Goal: Information Seeking & Learning: Check status

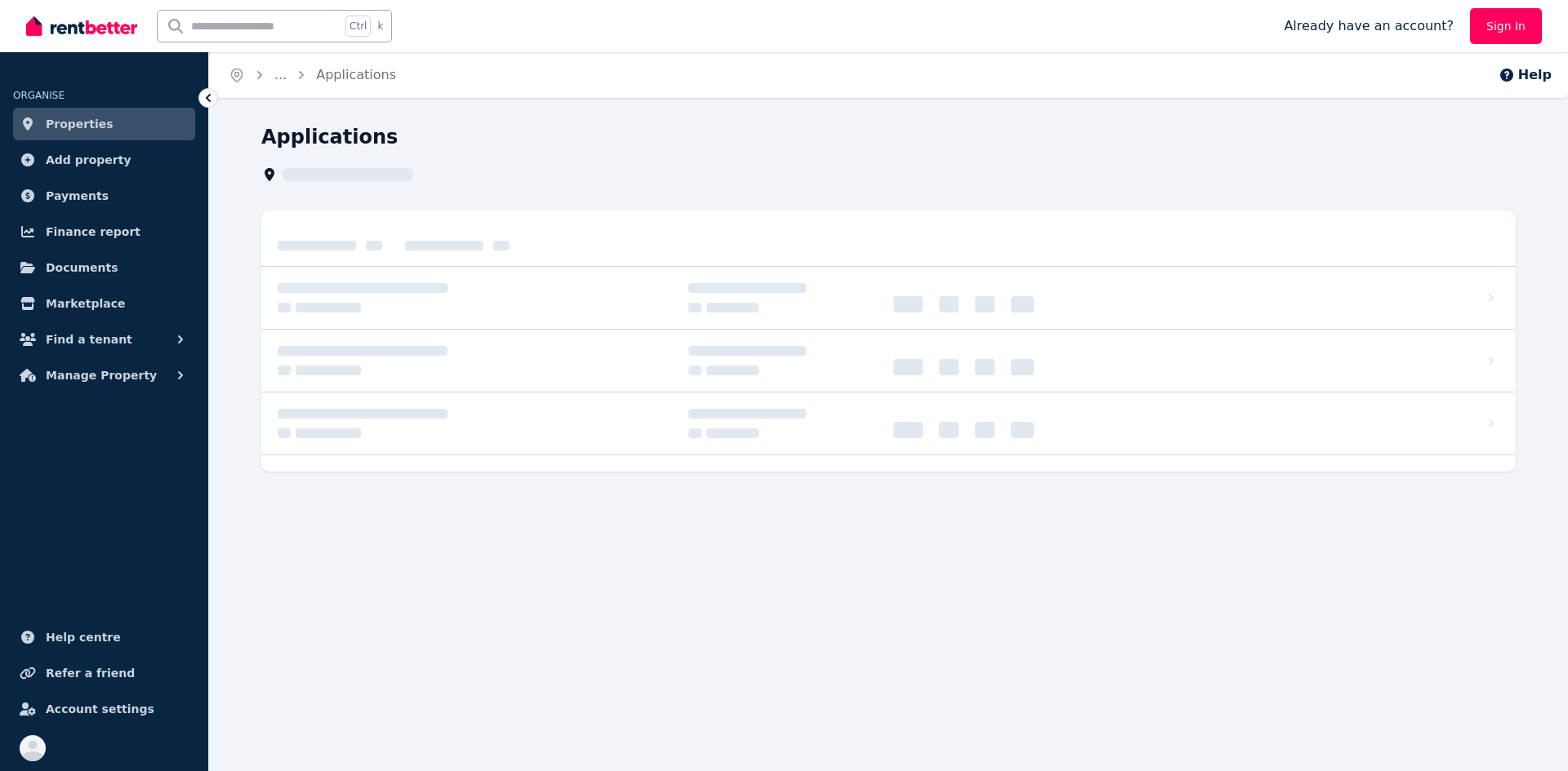
drag, startPoint x: 93, startPoint y: 132, endPoint x: 140, endPoint y: 151, distance: 50.7
click at [93, 132] on span "Properties" at bounding box center [79, 124] width 68 height 20
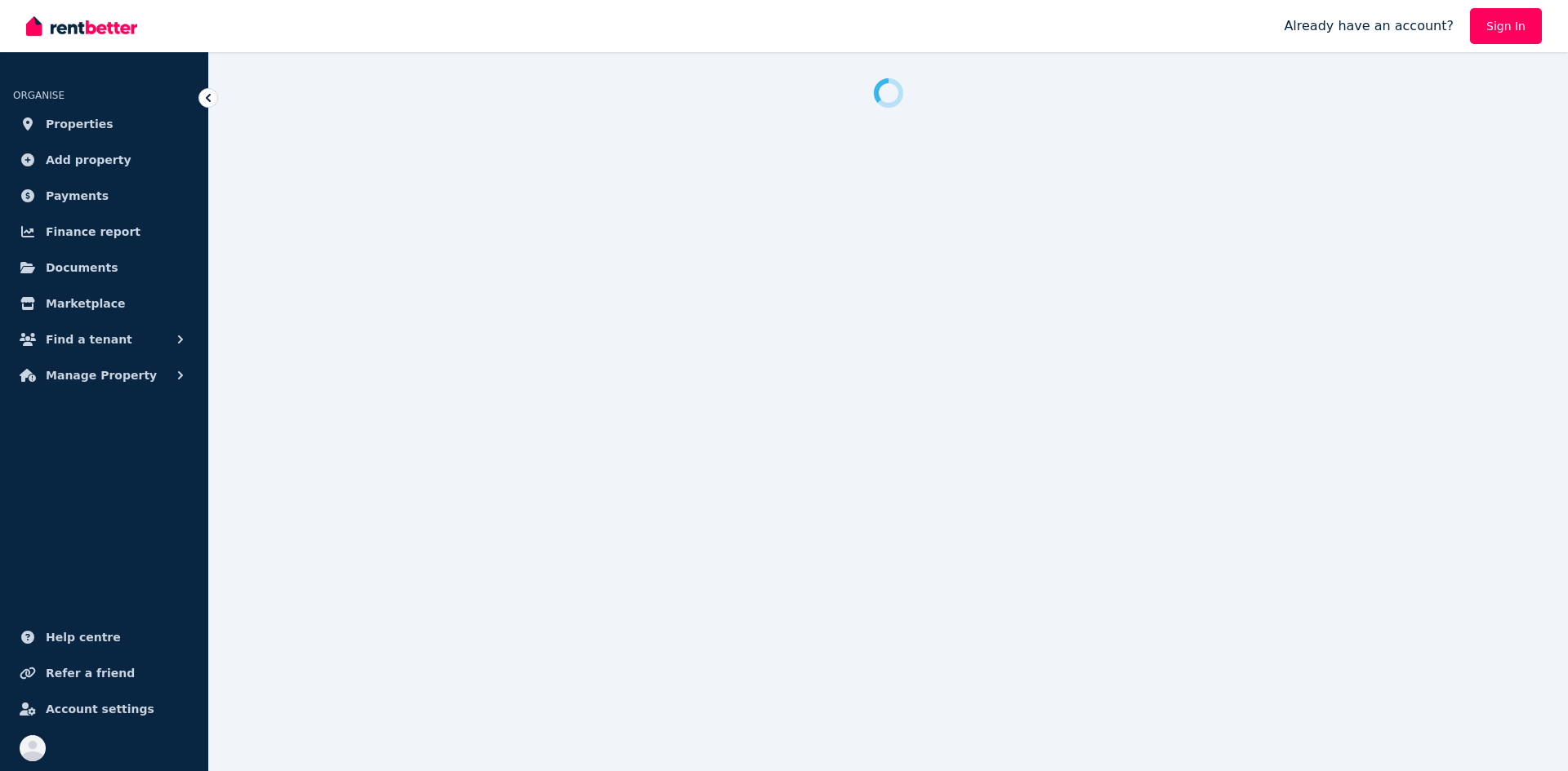
click at [73, 130] on span "Properties" at bounding box center [79, 124] width 68 height 20
click at [84, 267] on span "Documents" at bounding box center [82, 268] width 73 height 20
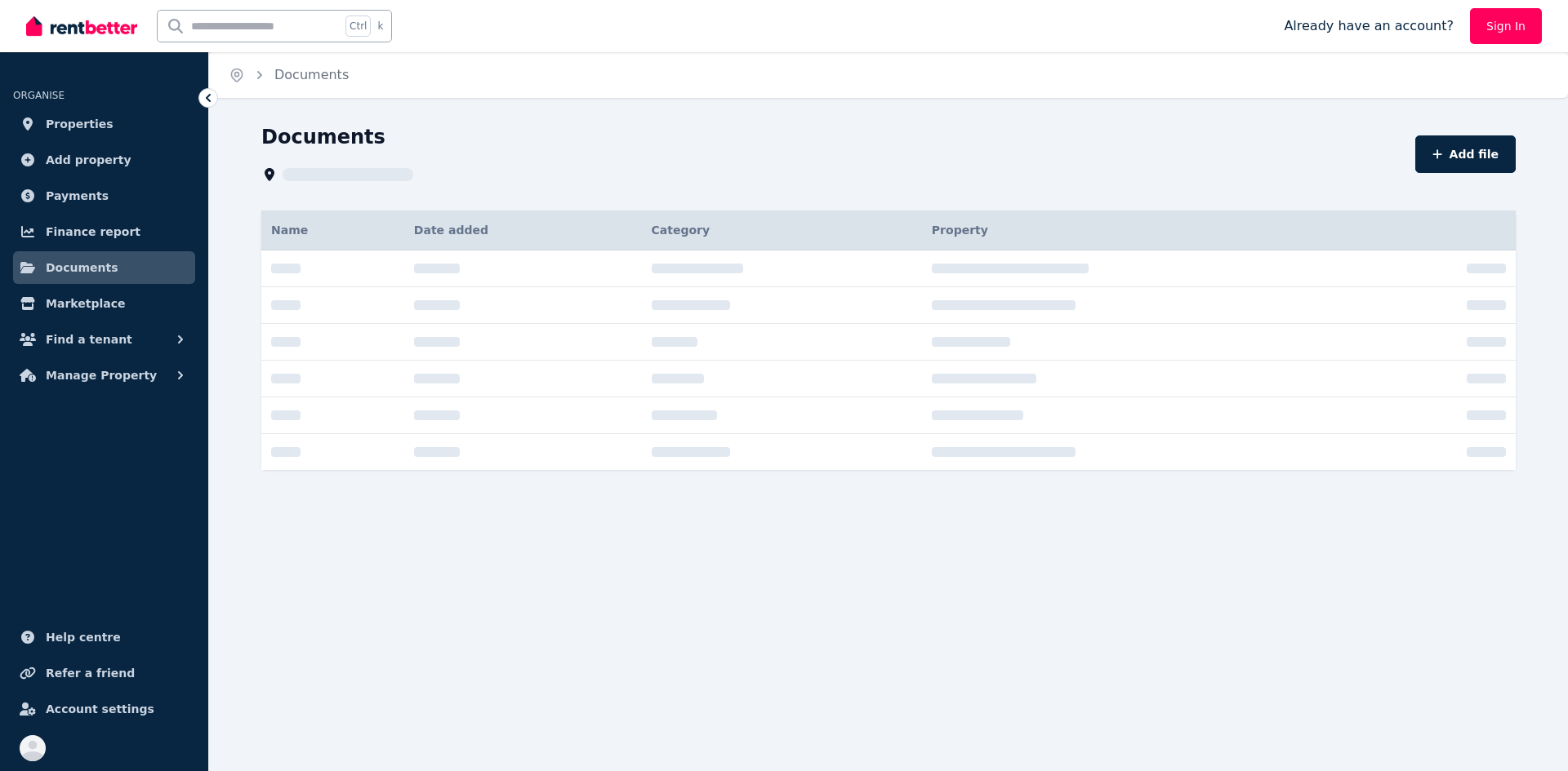
click at [78, 194] on span "Payments" at bounding box center [78, 196] width 63 height 20
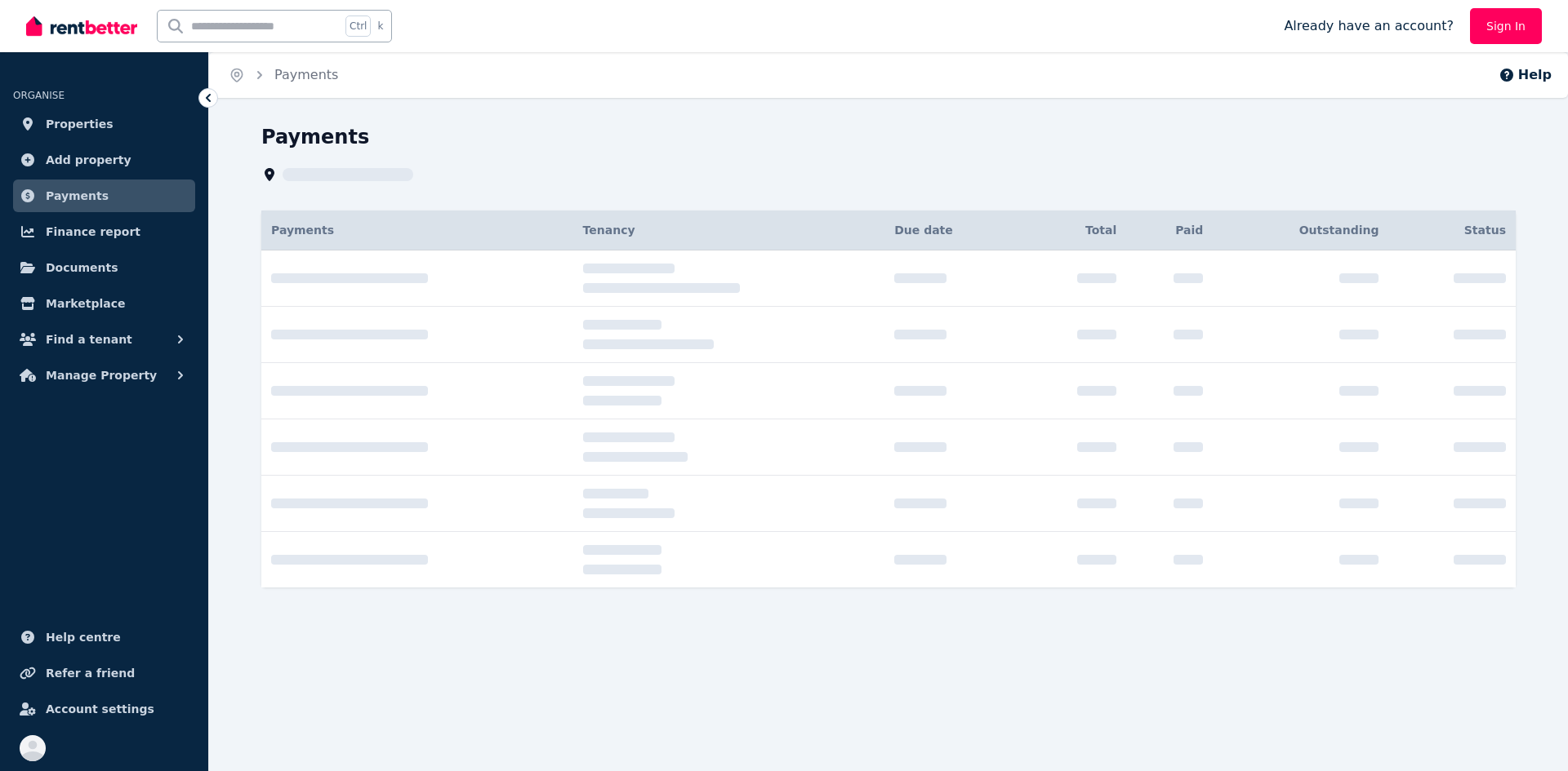
click at [74, 123] on span "Properties" at bounding box center [79, 124] width 68 height 20
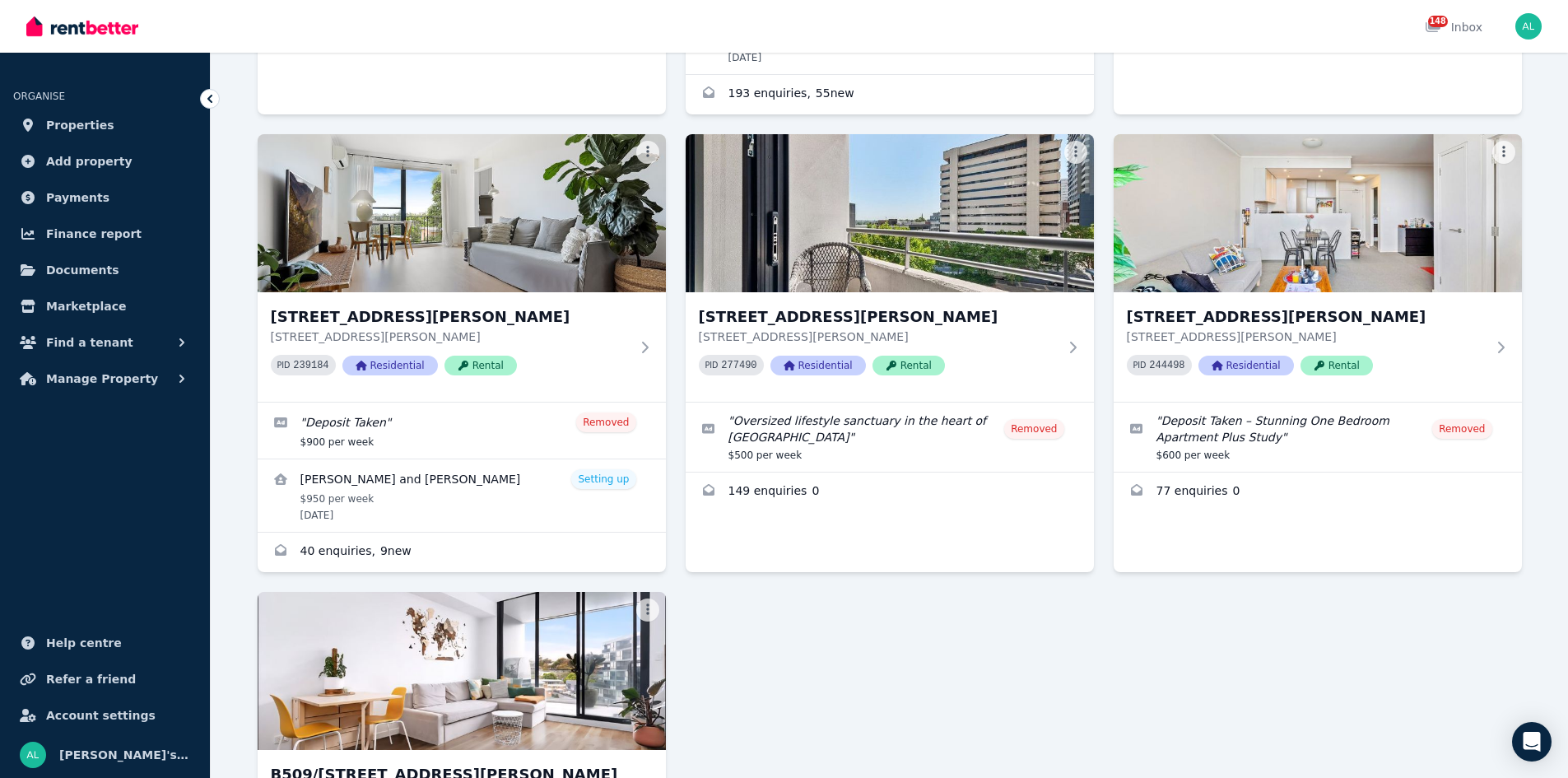
scroll to position [3129, 0]
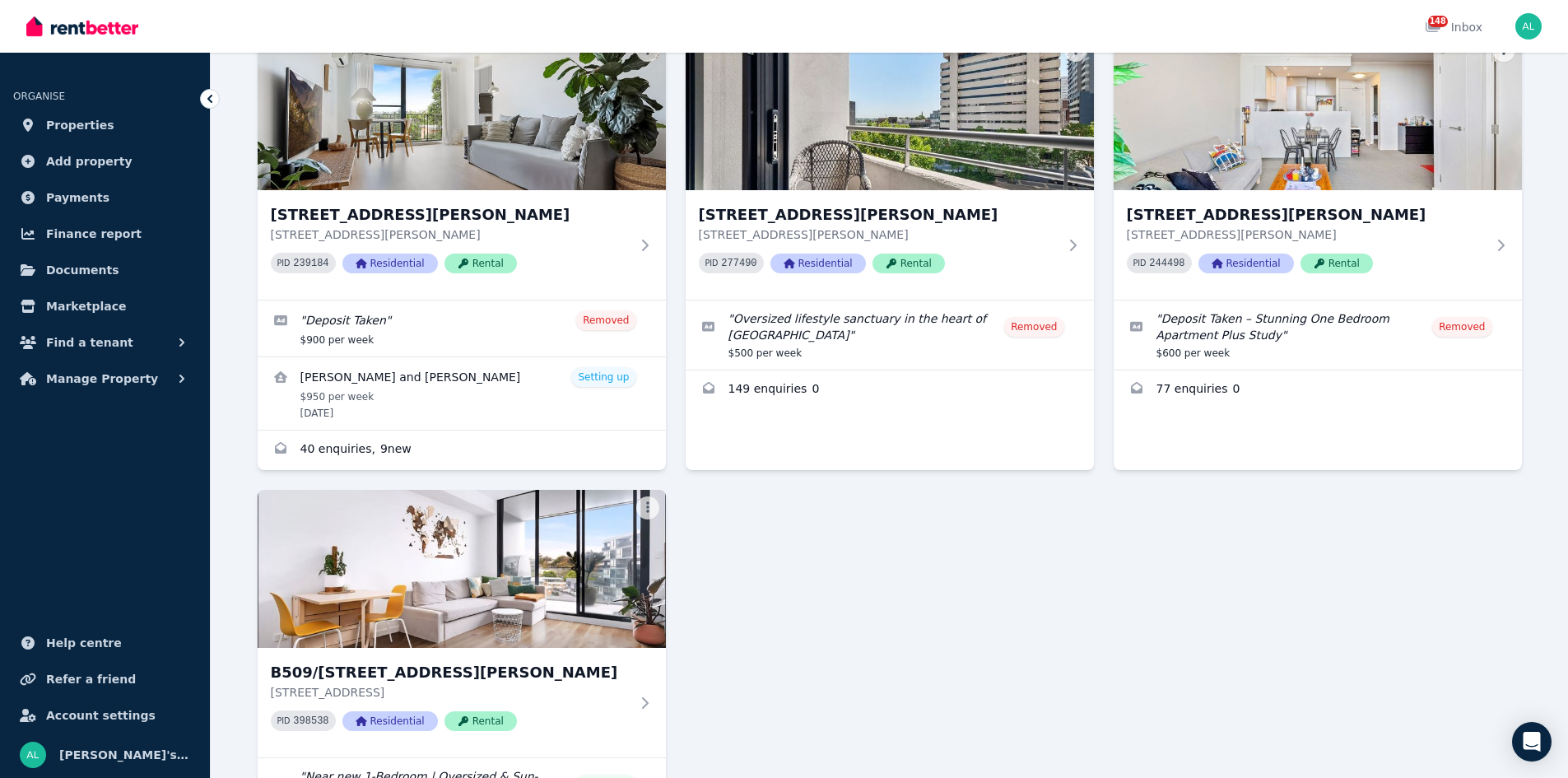
click at [568, 490] on img at bounding box center [461, 570] width 408 height 158
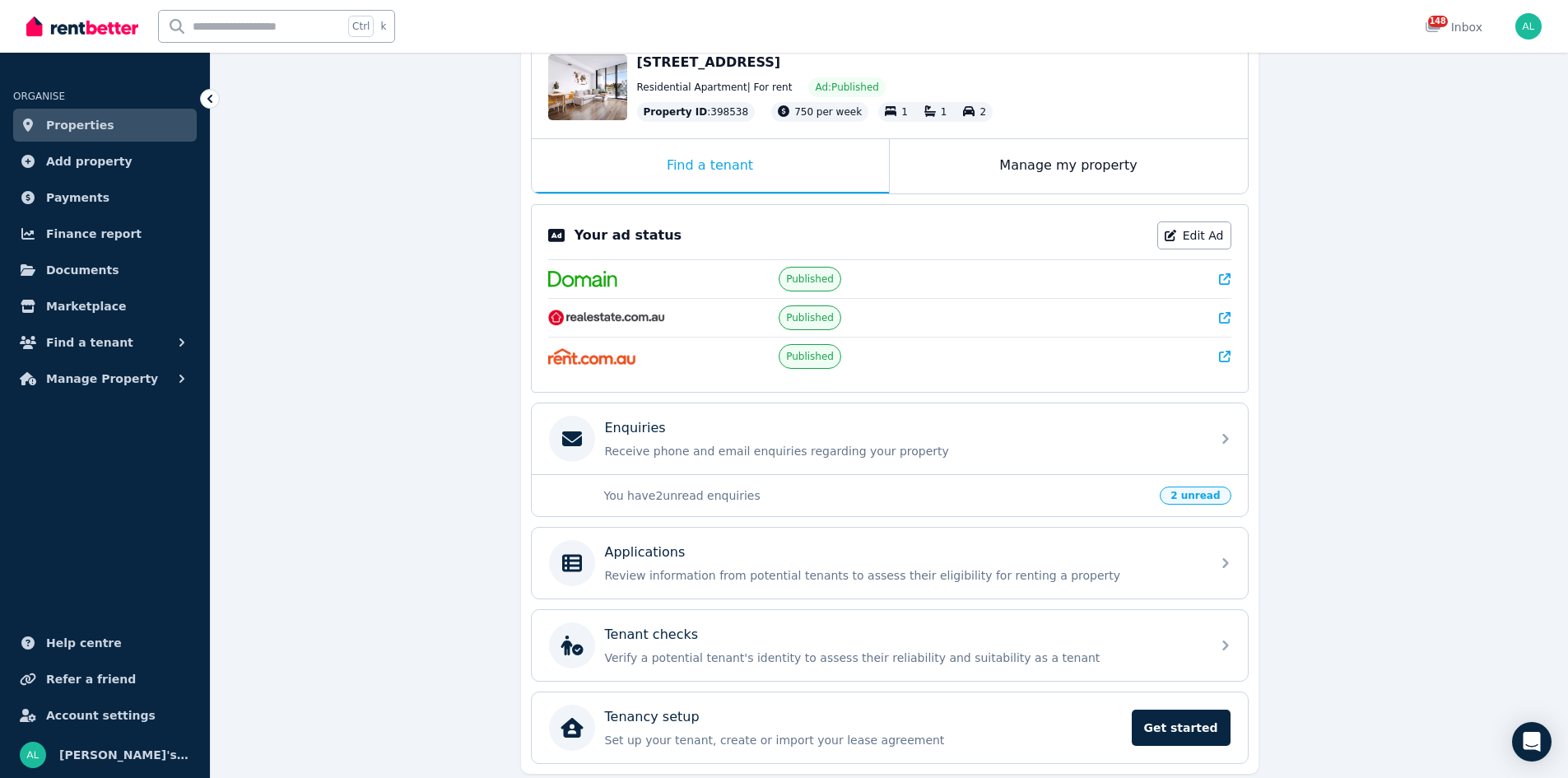
scroll to position [246, 0]
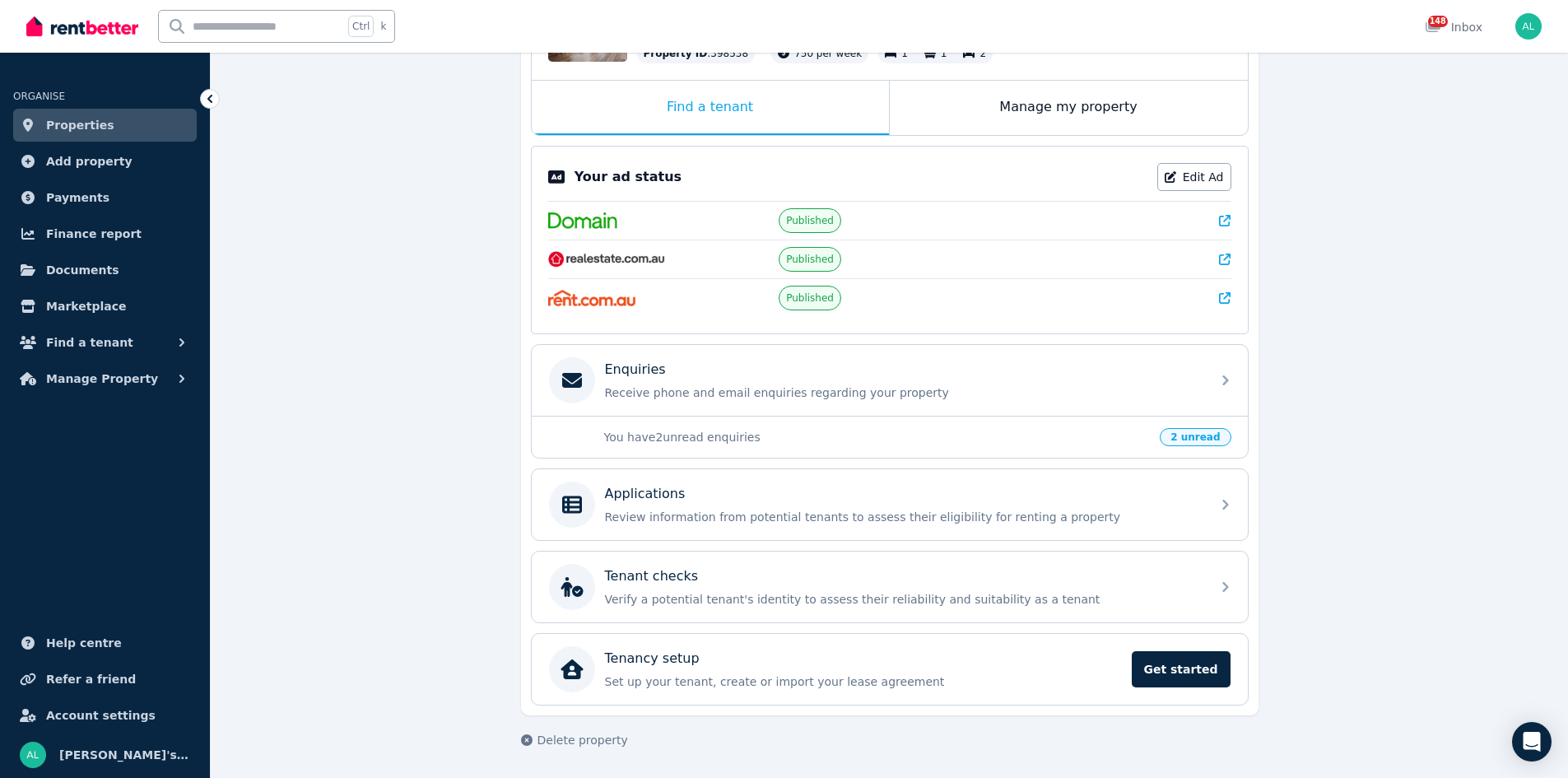
click at [664, 492] on p "Applications" at bounding box center [645, 494] width 81 height 20
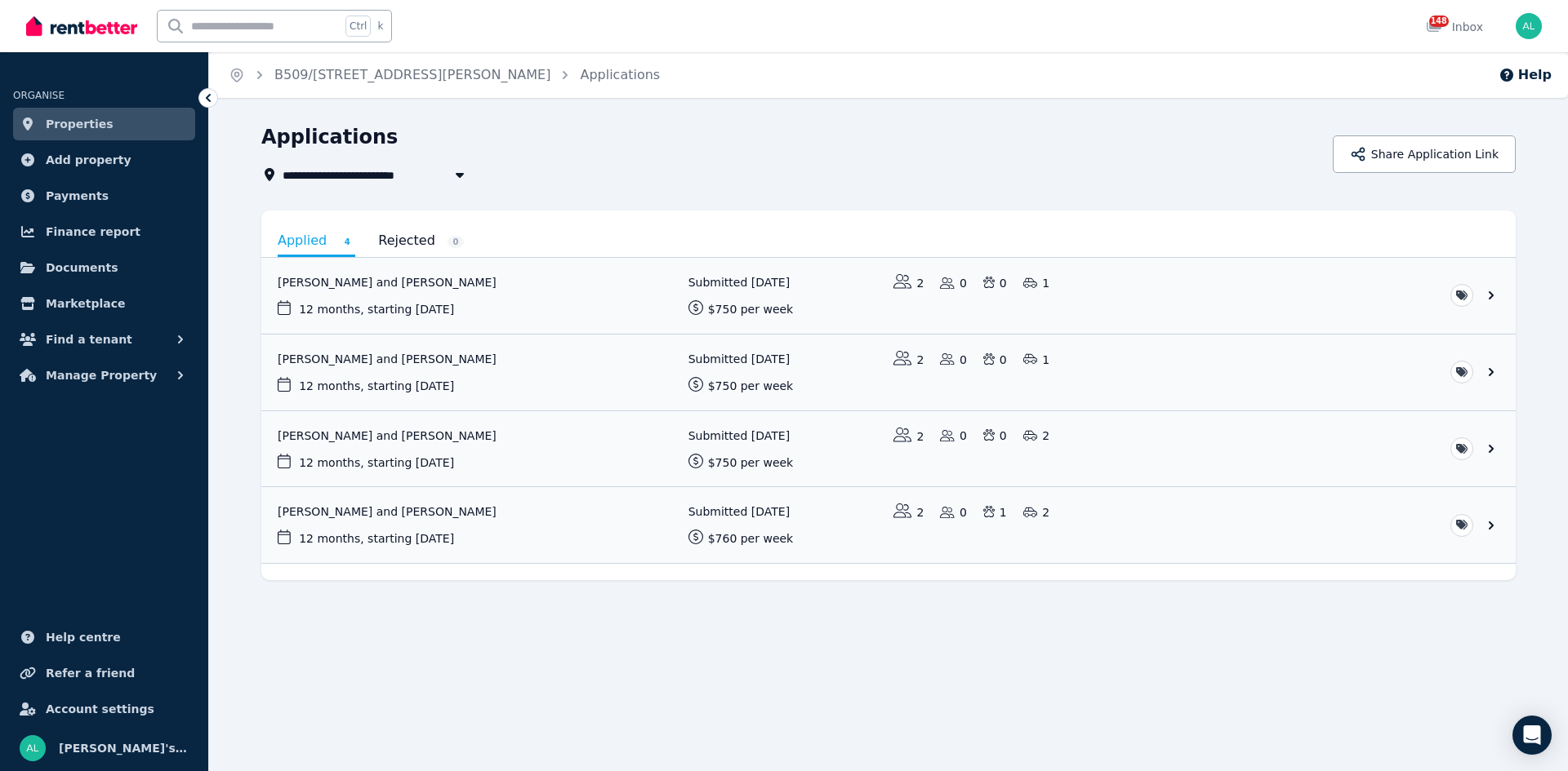
click at [438, 509] on link "View application: Kristiin Karu and Maicon Dos Santos" at bounding box center [889, 525] width 1254 height 76
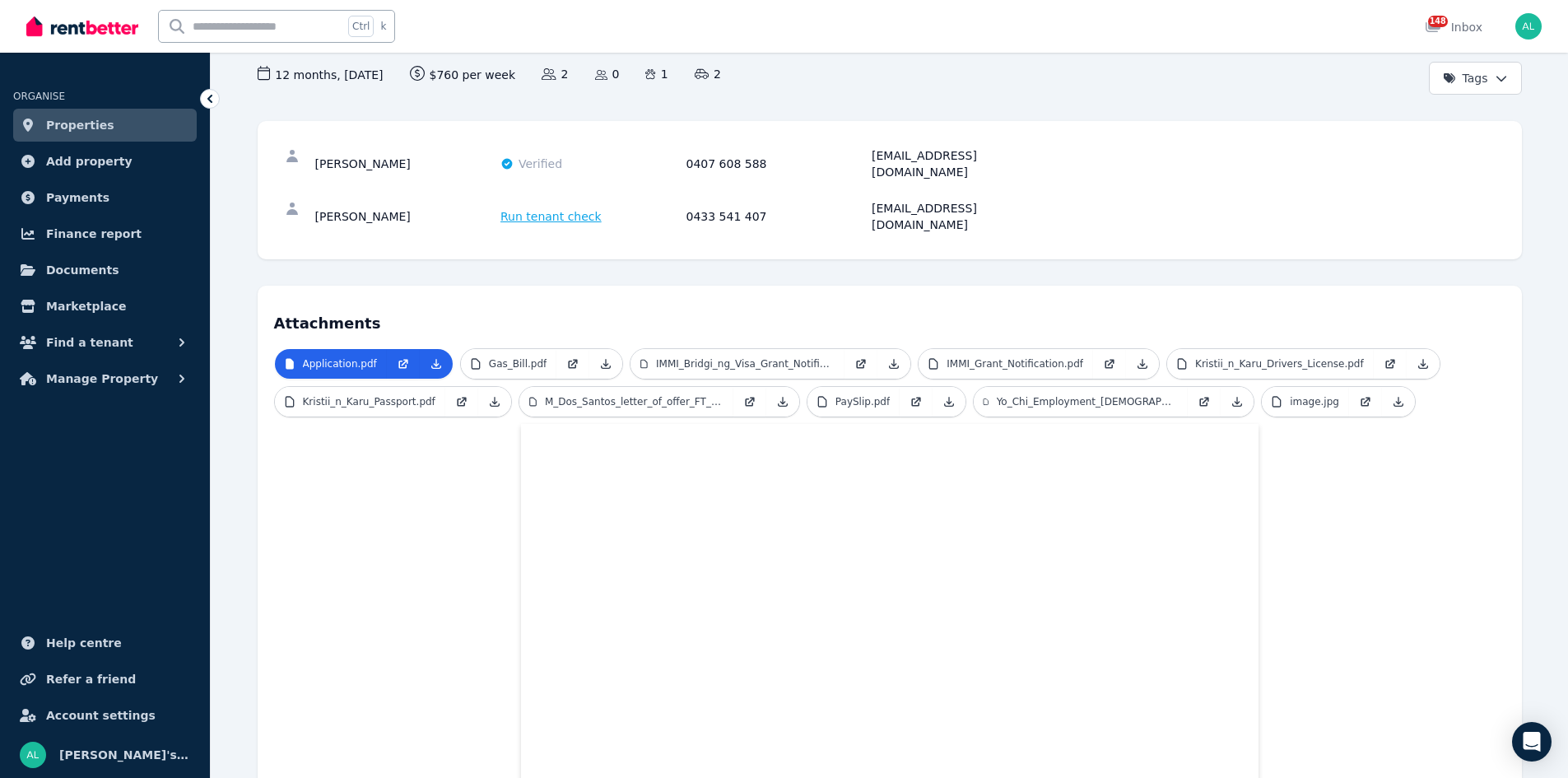
scroll to position [165, 0]
click at [374, 395] on p "Kristii_n_Karu_Passport.pdf" at bounding box center [369, 401] width 133 height 13
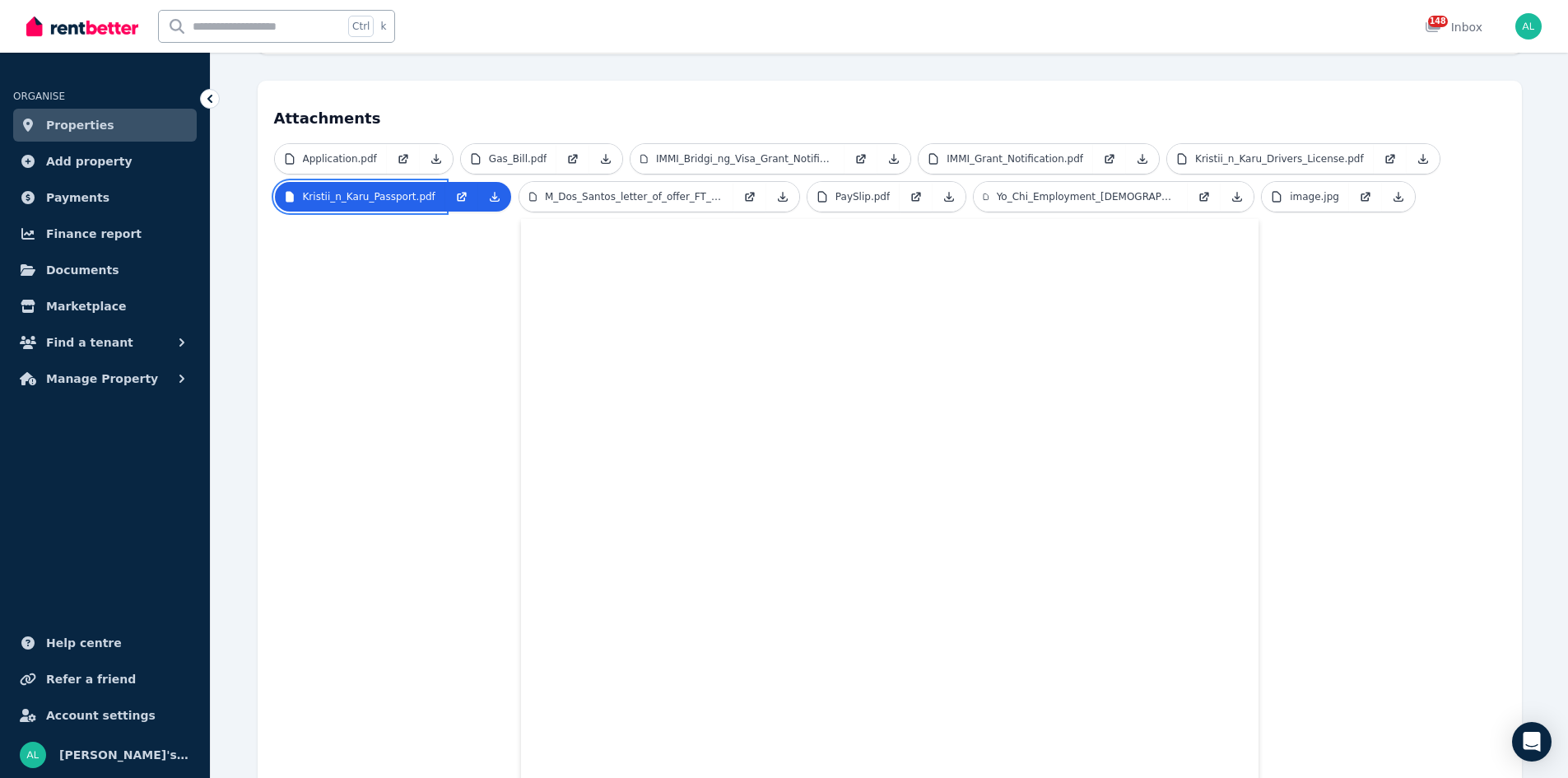
scroll to position [39, 0]
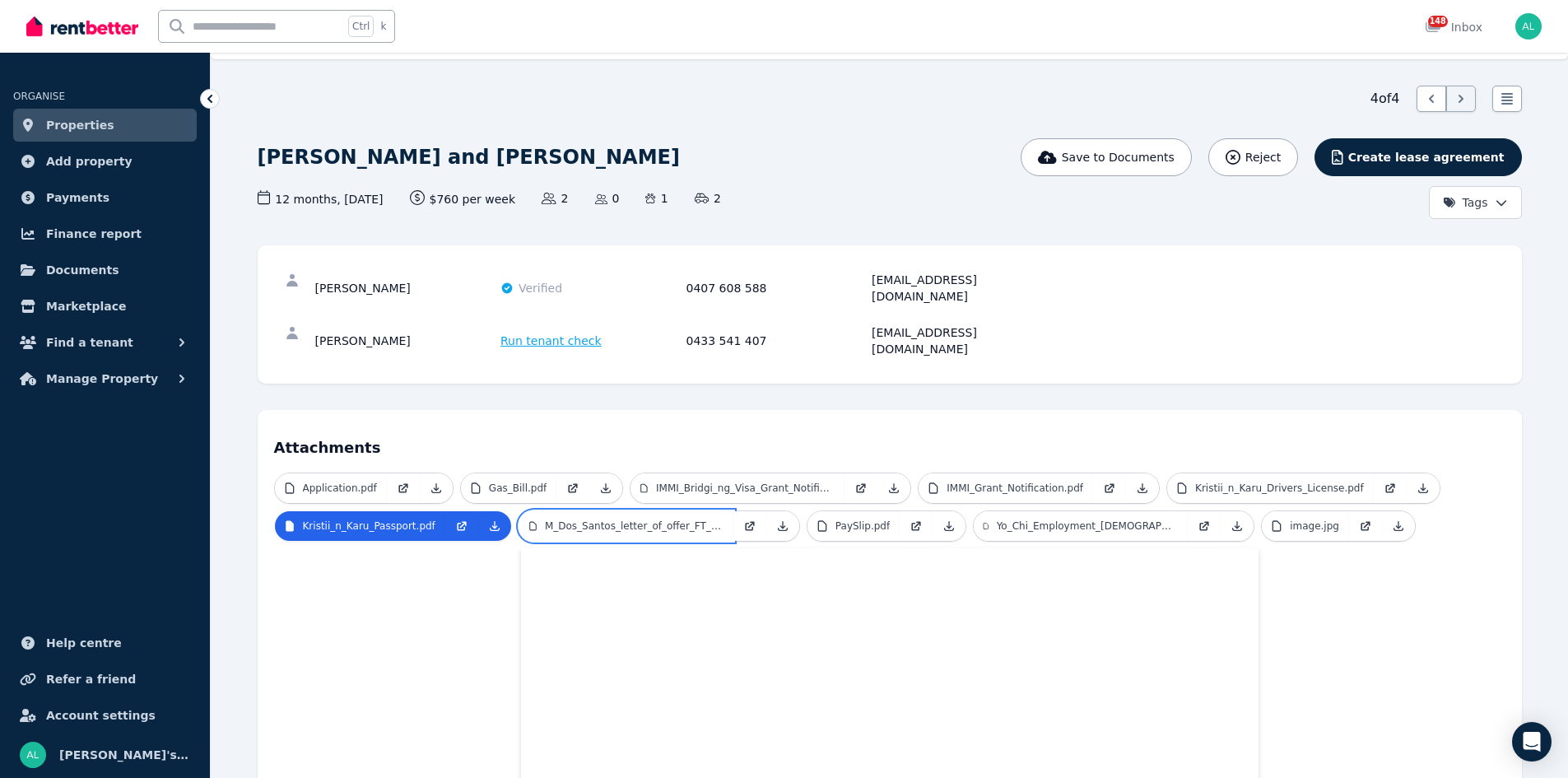
click at [647, 520] on p "M_Dos_Santos_letter_of_offer_FT_Signed.pdf" at bounding box center [634, 526] width 178 height 13
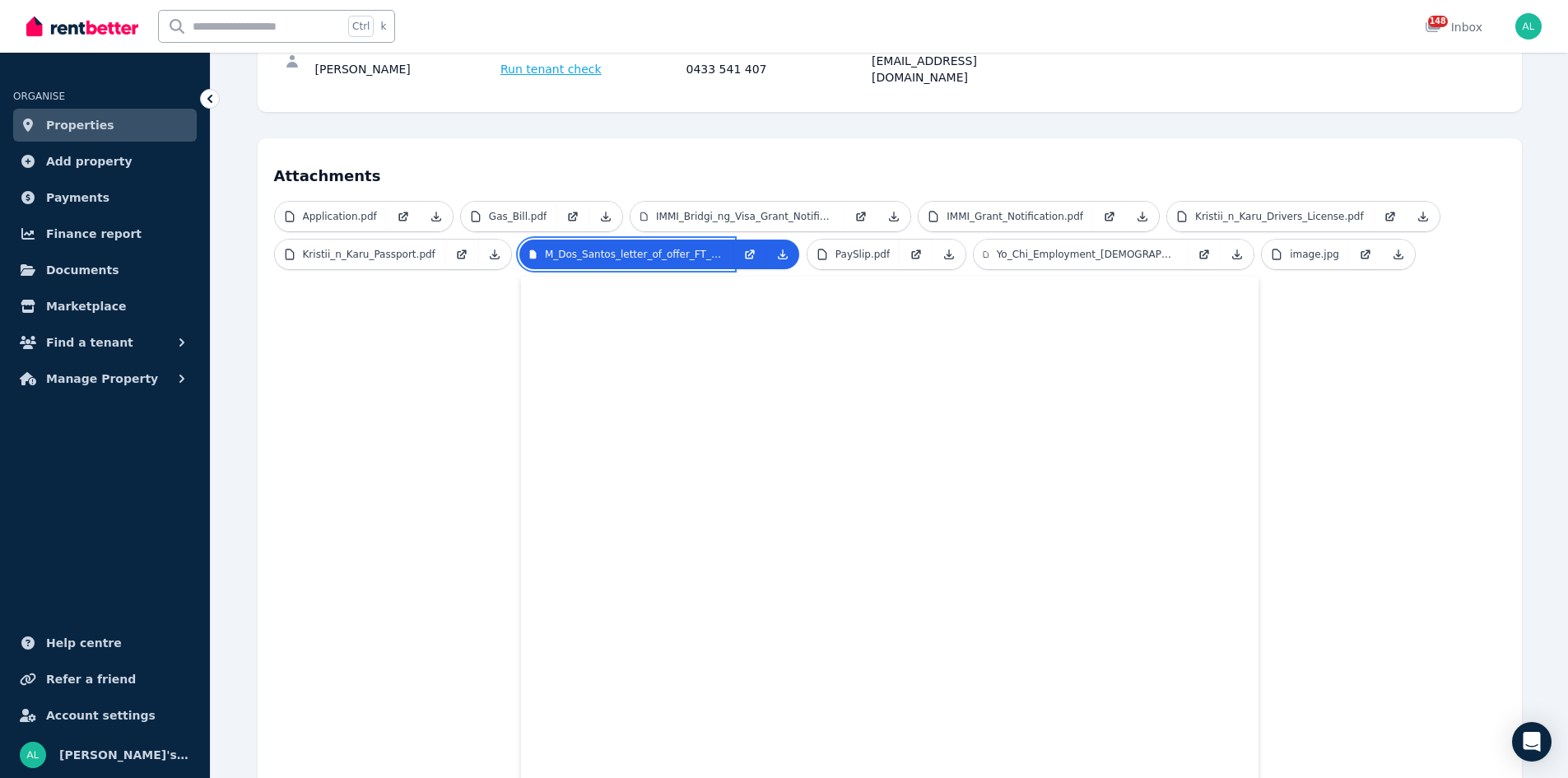
scroll to position [122, 0]
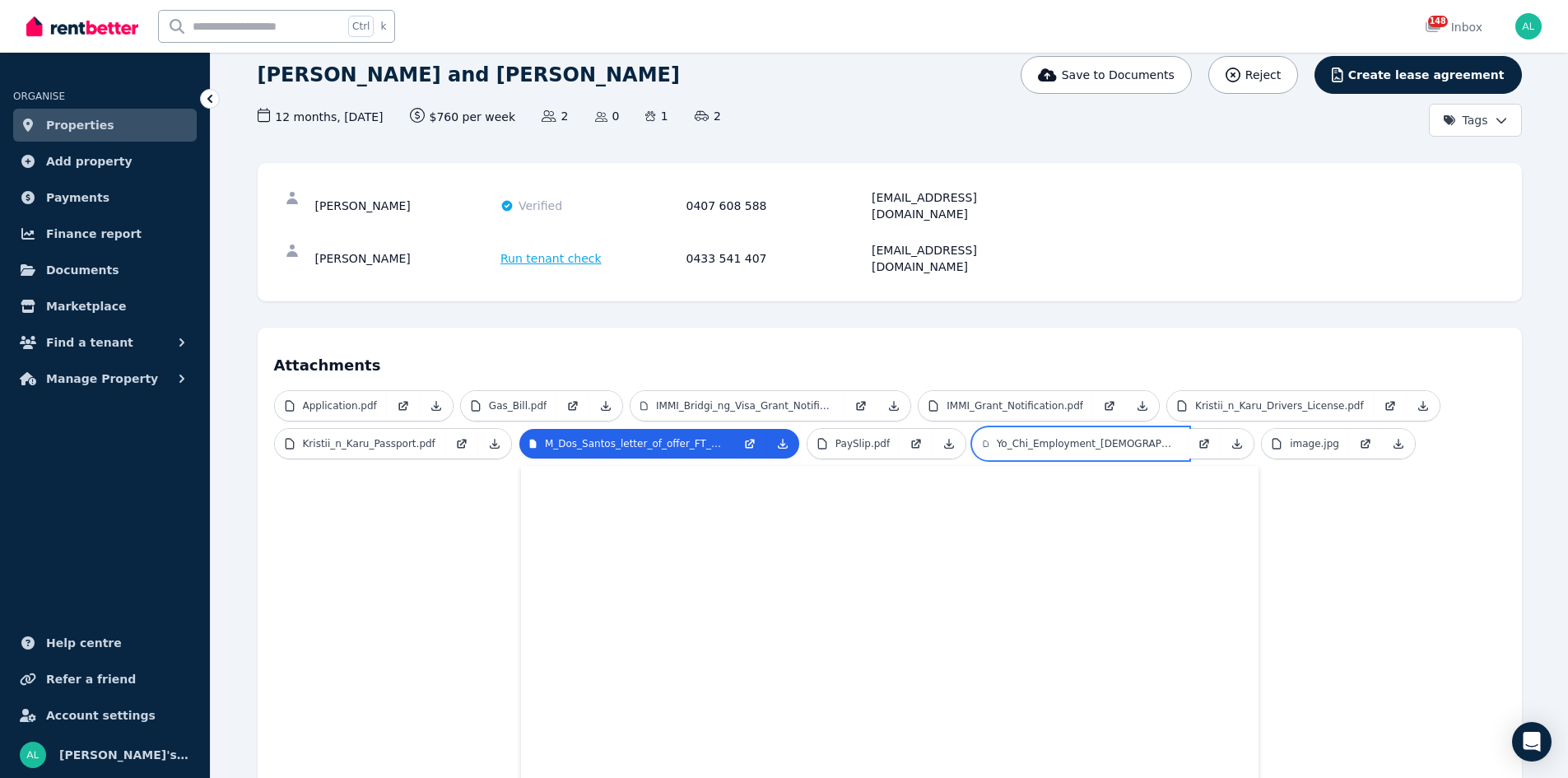
click at [1091, 438] on p "Yo_Chi_Employment_[DEMOGRAPHIC_DATA]_Kristii_n_Karu.pdf" at bounding box center [1088, 444] width 182 height 13
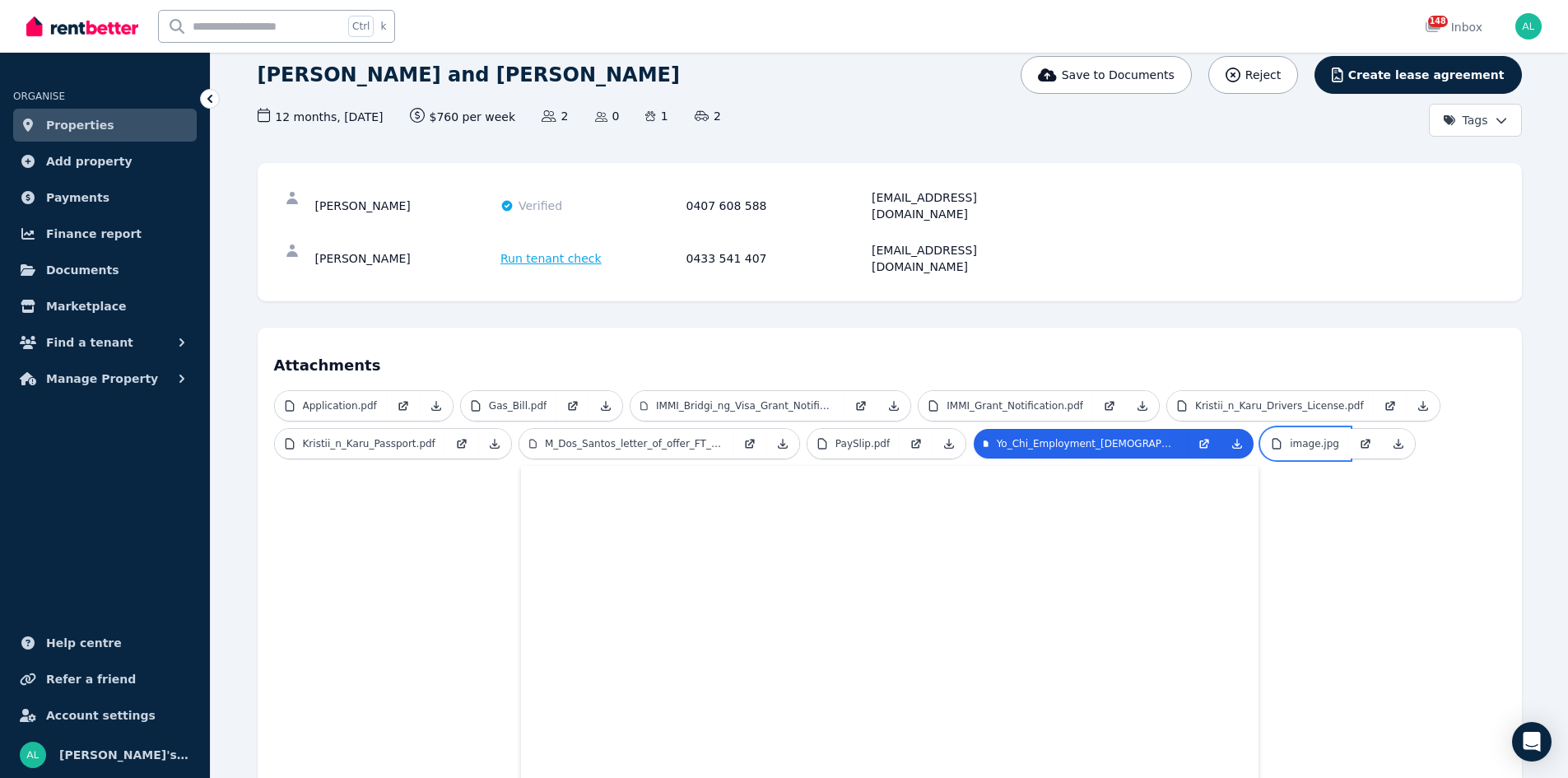
click at [1311, 438] on p "image.jpg" at bounding box center [1314, 444] width 49 height 13
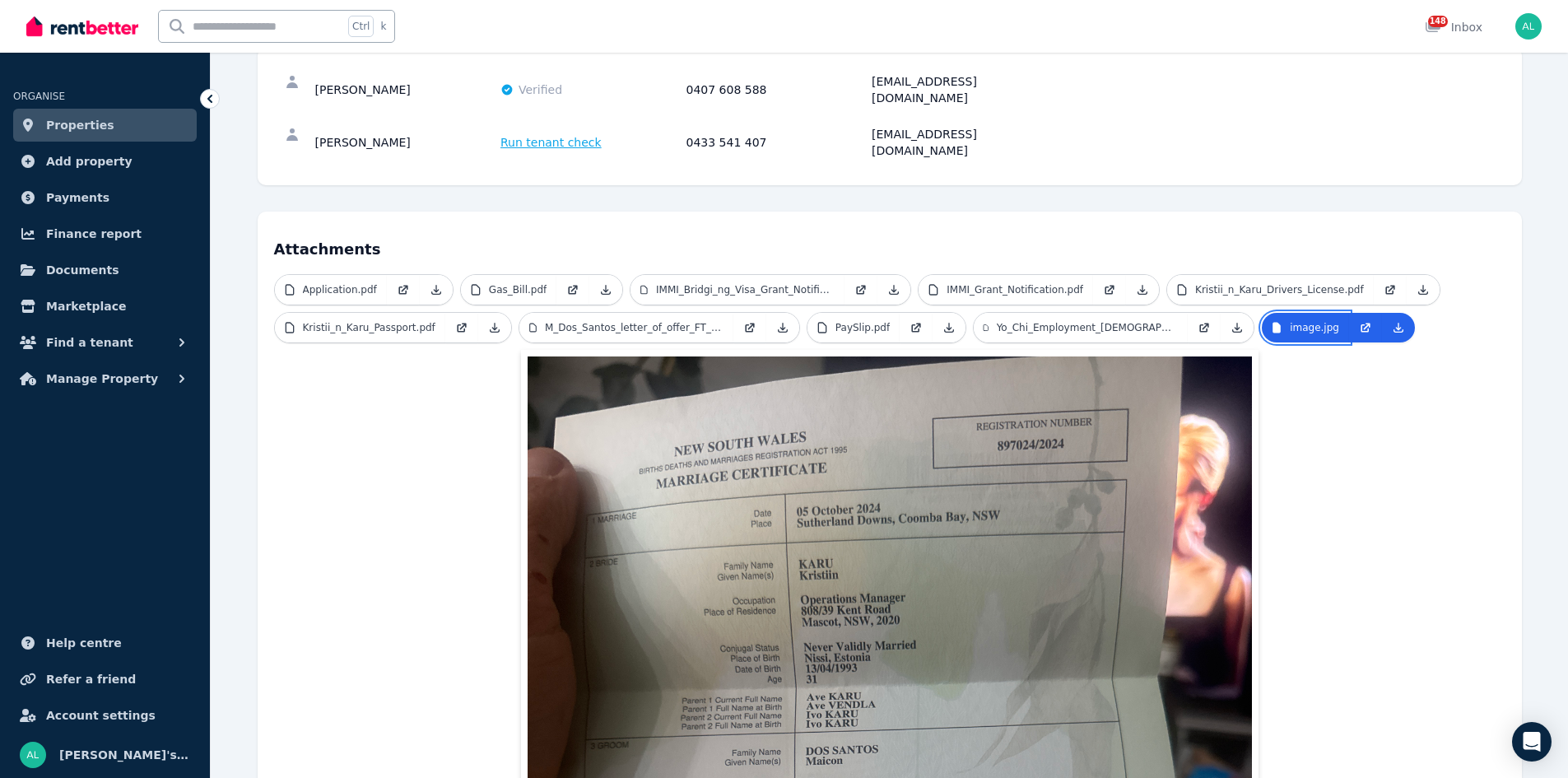
scroll to position [35, 0]
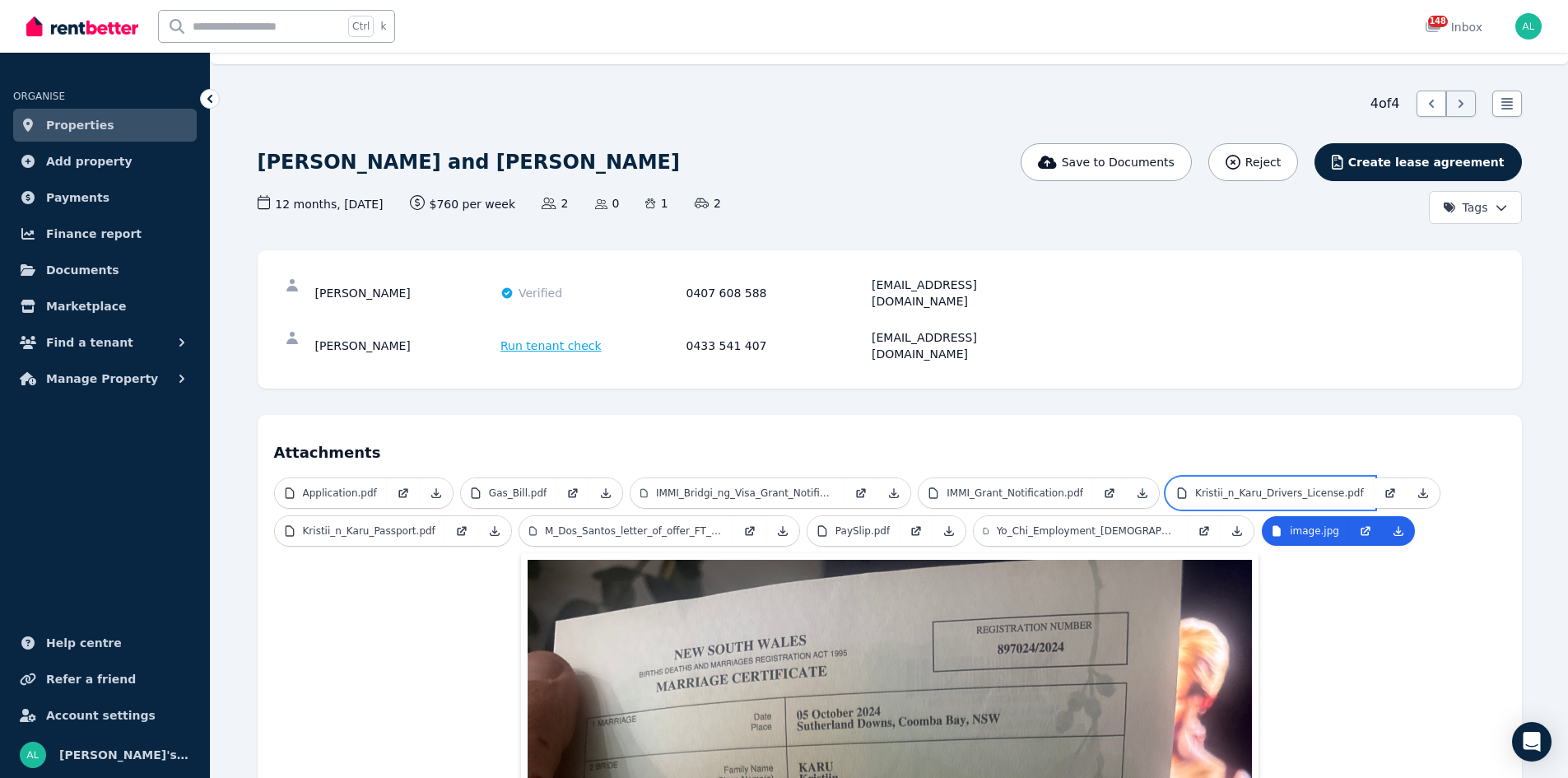
click at [1241, 487] on p "Kristii_n_Karu_Drivers_License.pdf" at bounding box center [1280, 493] width 169 height 13
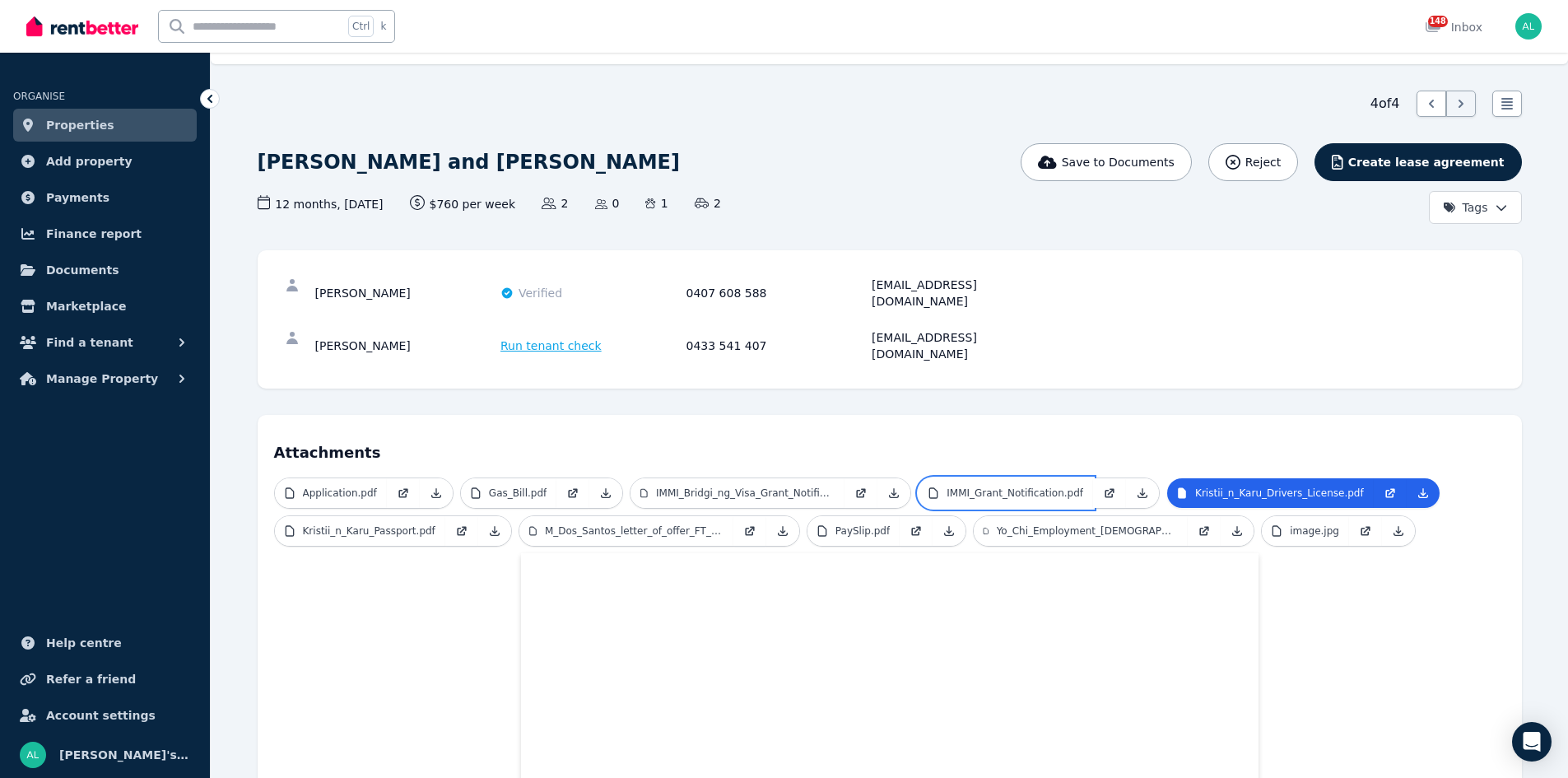
click at [984, 487] on p "IMMI_Grant_Notification.pdf" at bounding box center [1015, 493] width 136 height 13
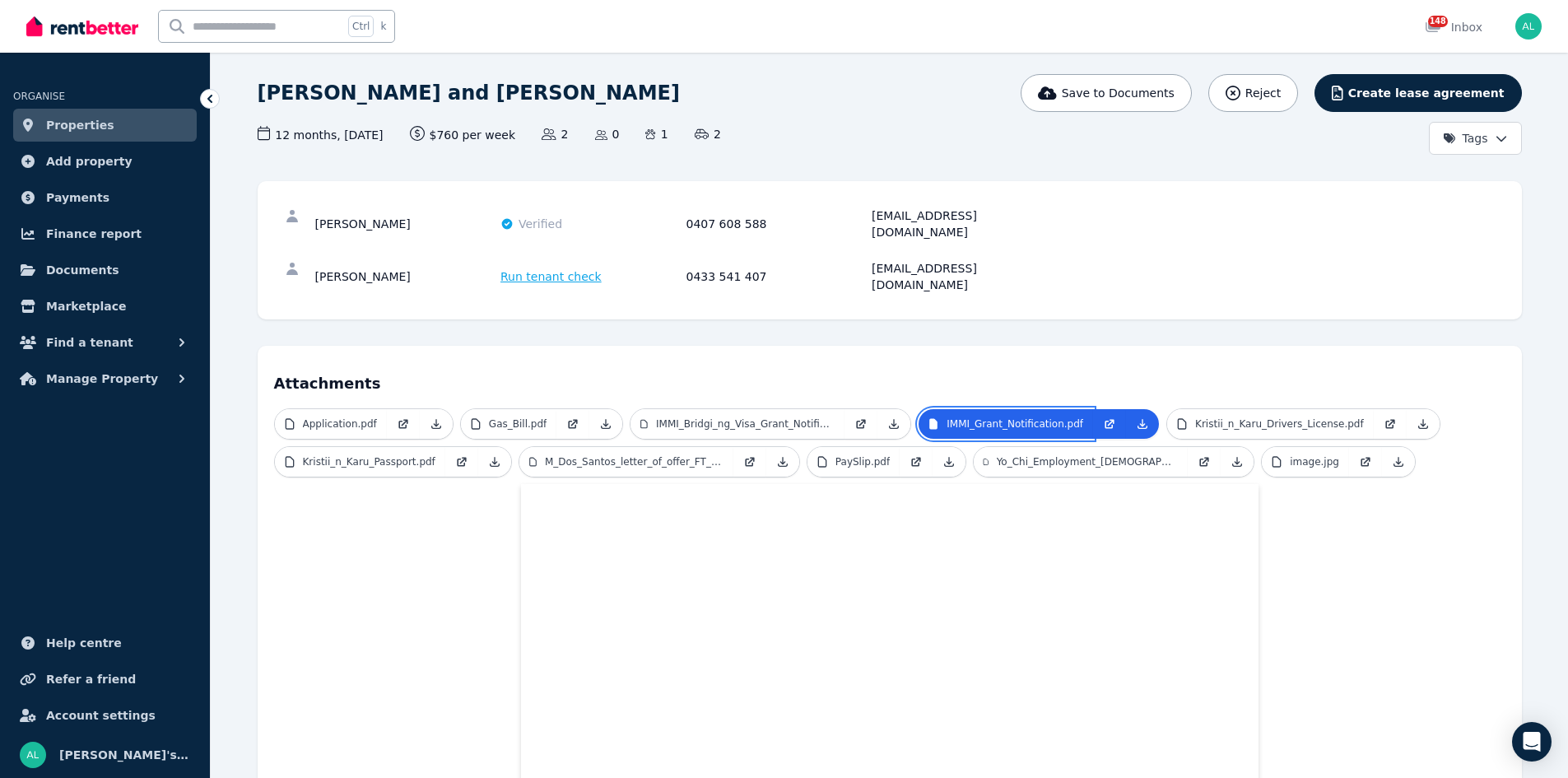
scroll to position [0, 0]
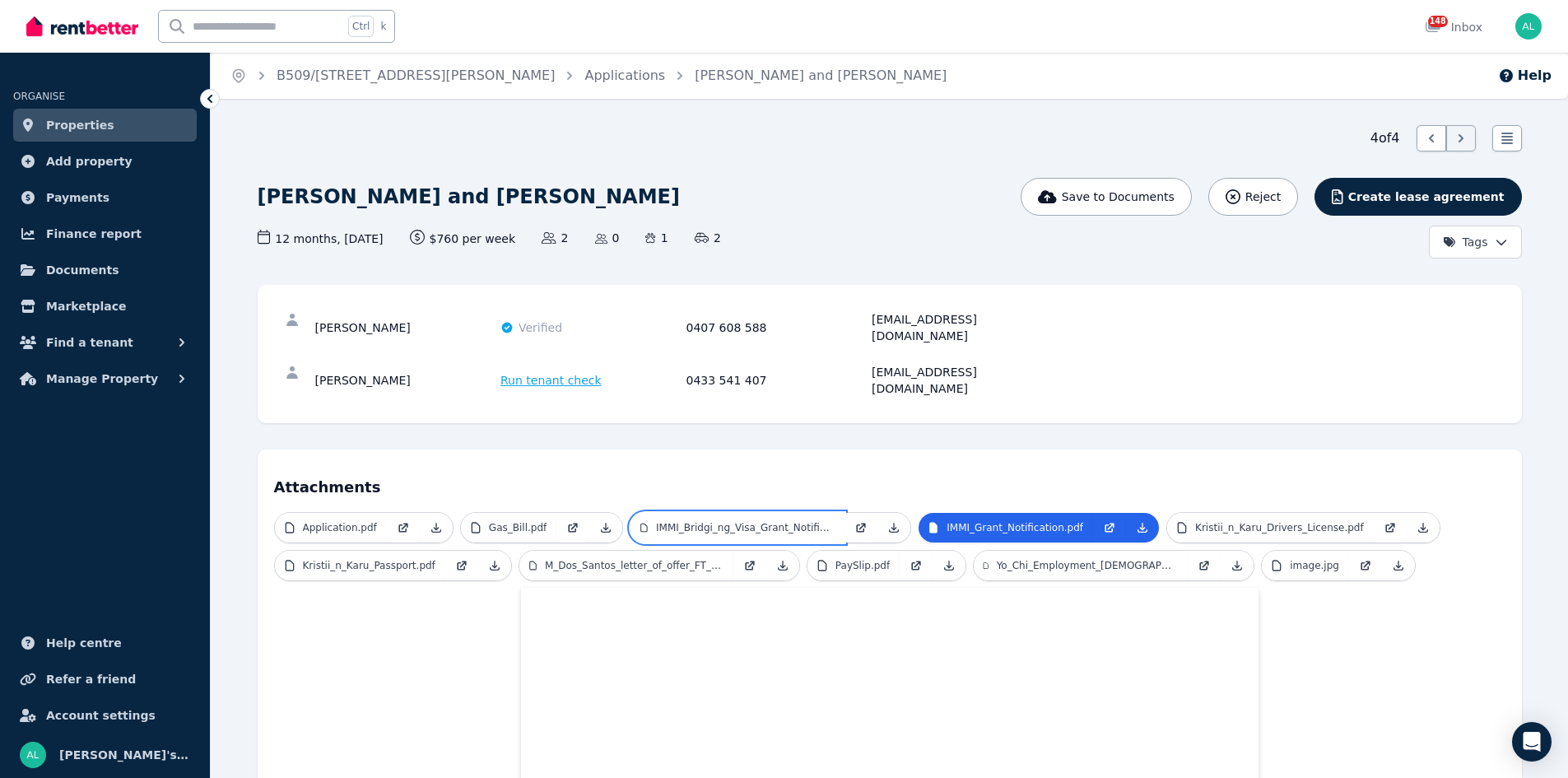
click at [733, 513] on link "IMMI_Bridgi_ng_Visa_Grant_Notification_3.pdf" at bounding box center [737, 528] width 214 height 30
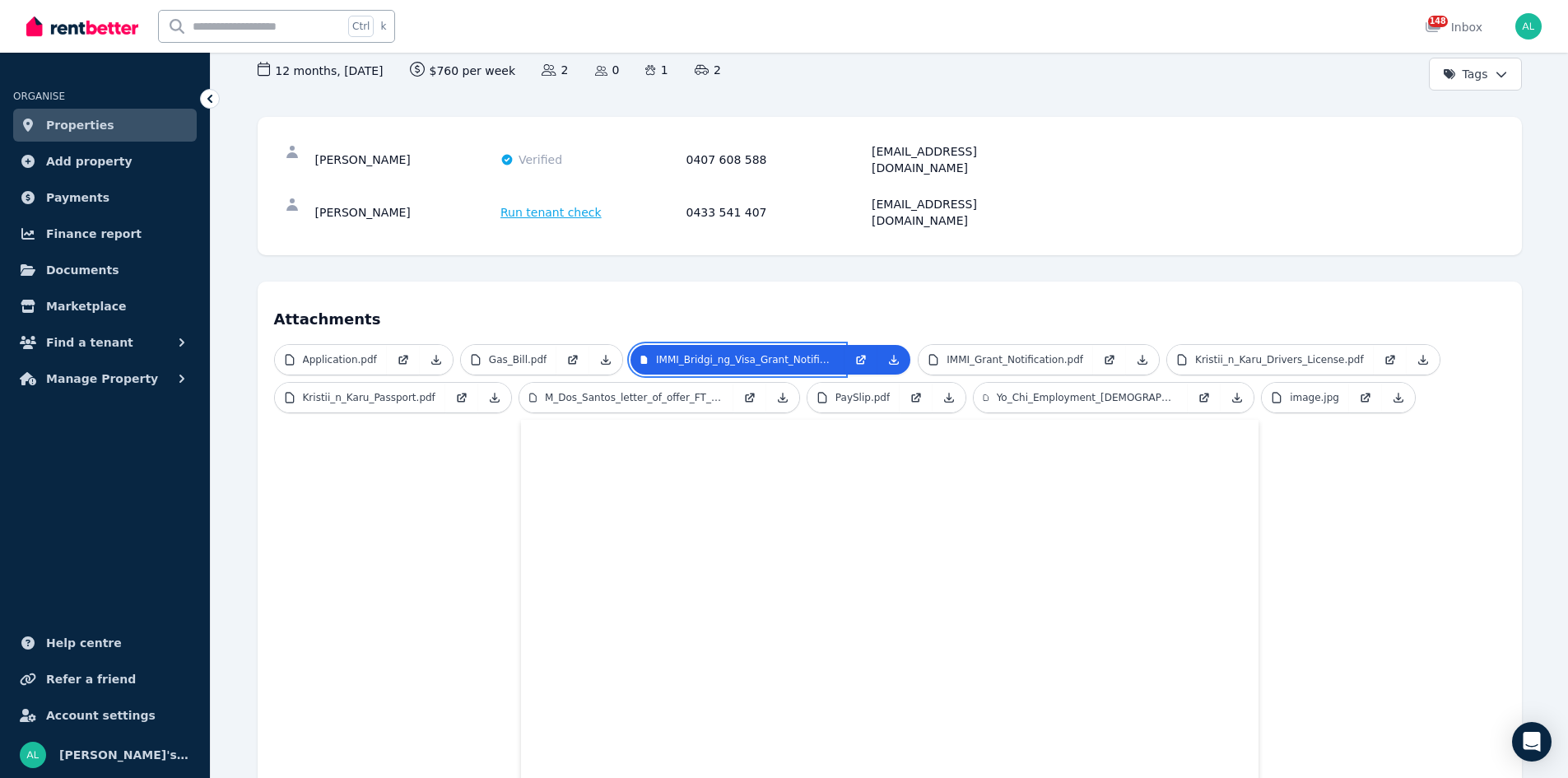
scroll to position [165, 0]
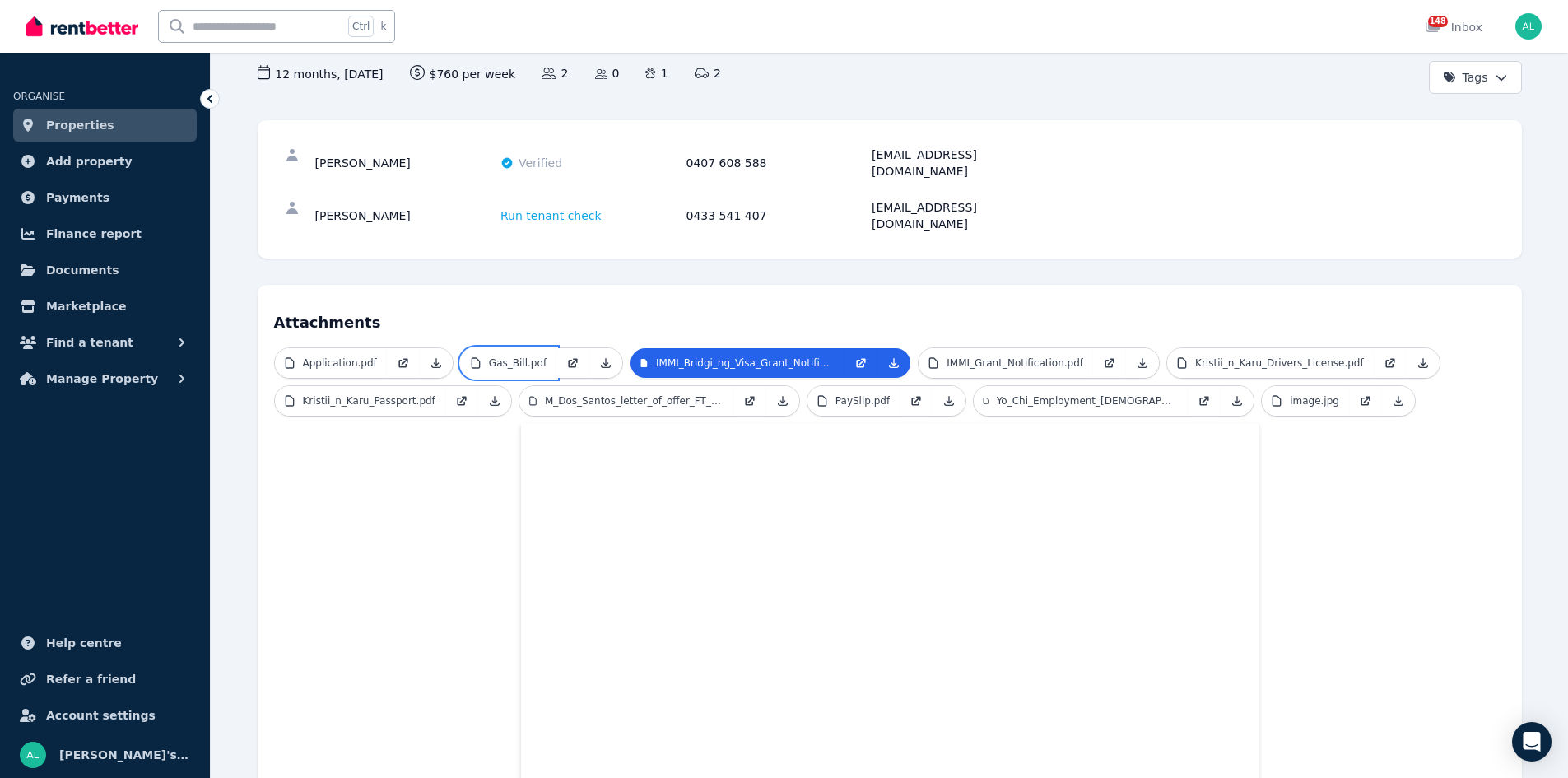
click at [502, 357] on p "Gas_Bill.pdf" at bounding box center [518, 363] width 57 height 13
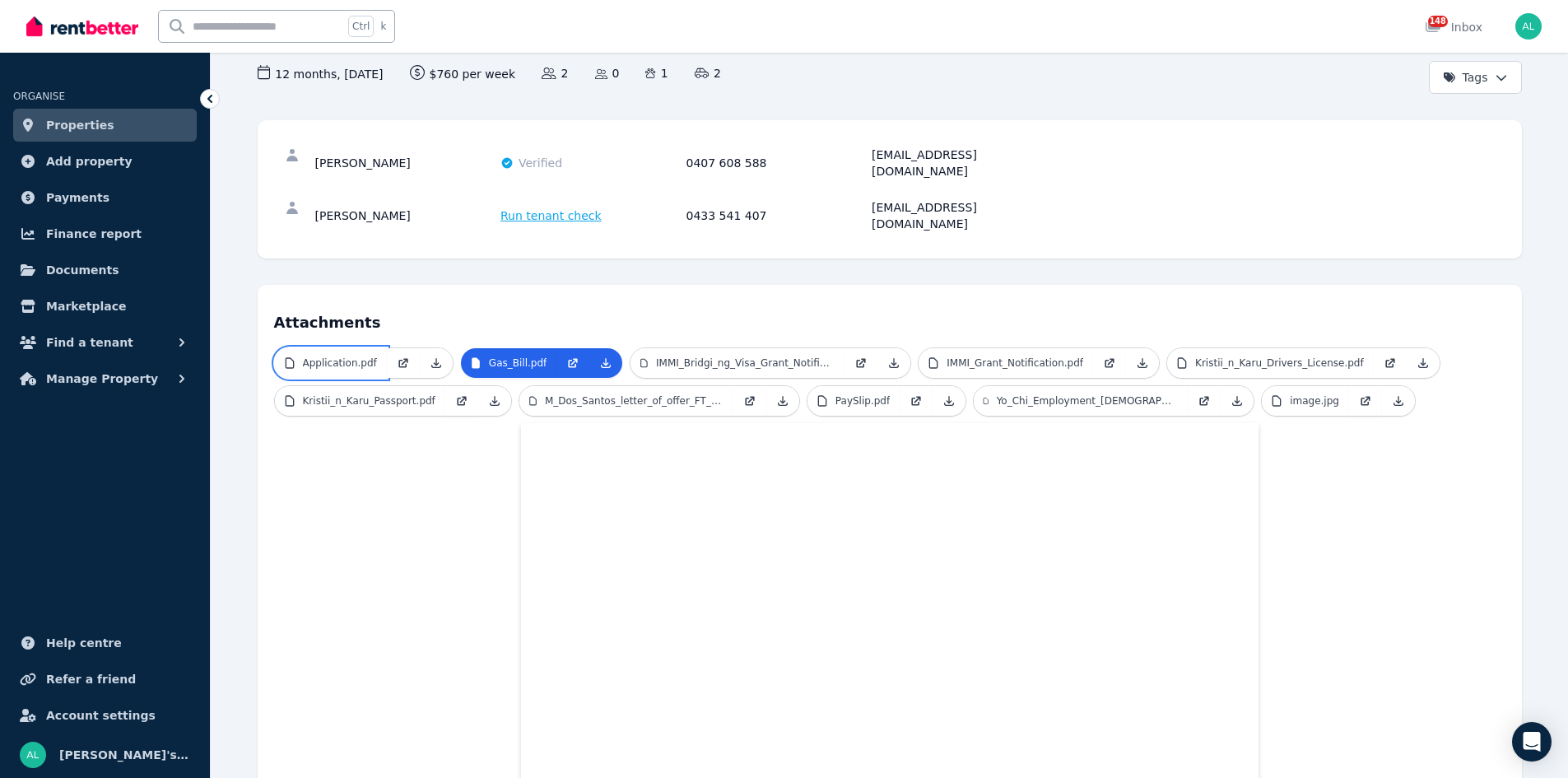
click at [327, 357] on p "Application.pdf" at bounding box center [339, 363] width 74 height 13
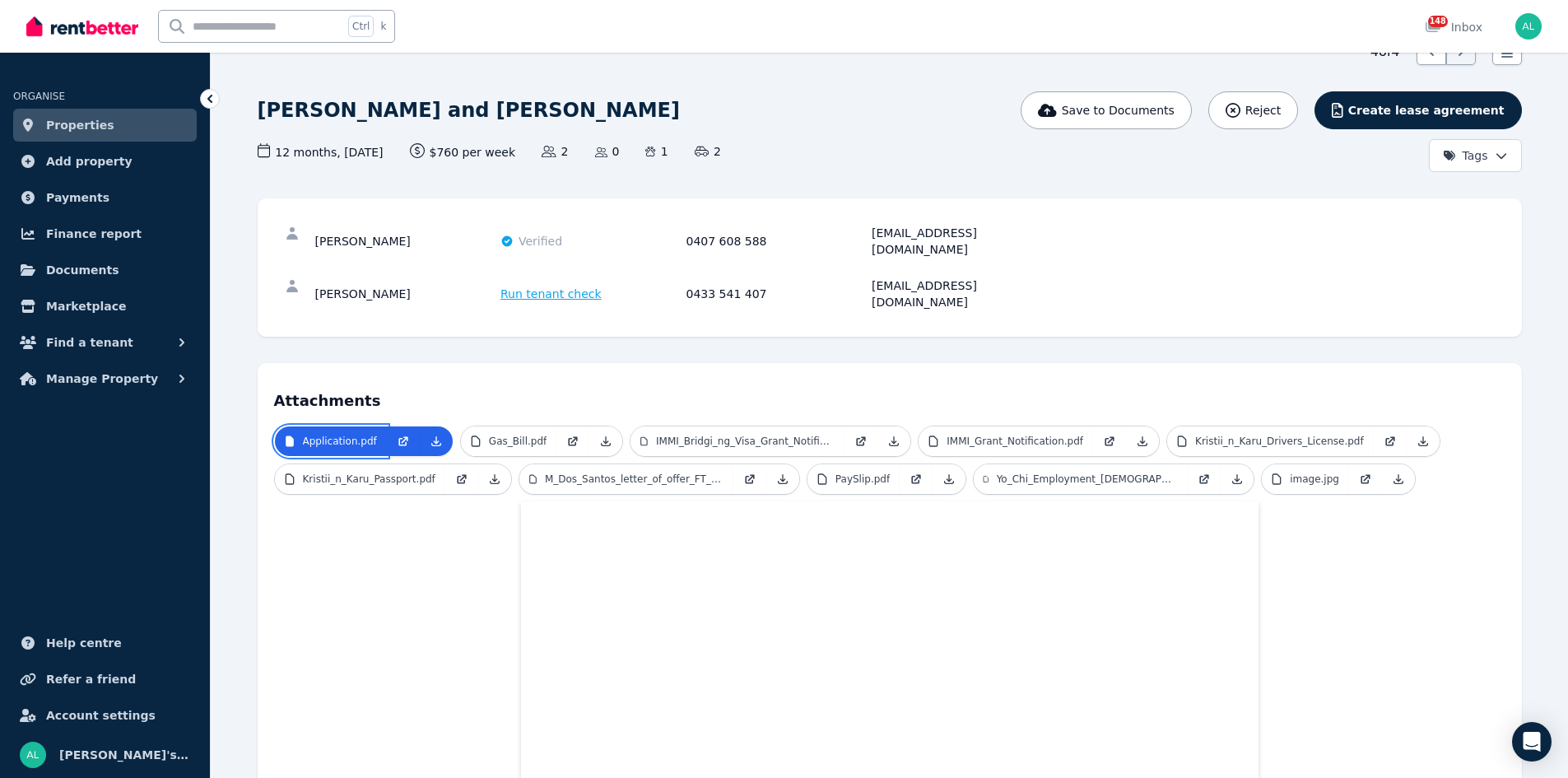
scroll to position [0, 0]
